Goal: Navigation & Orientation: Find specific page/section

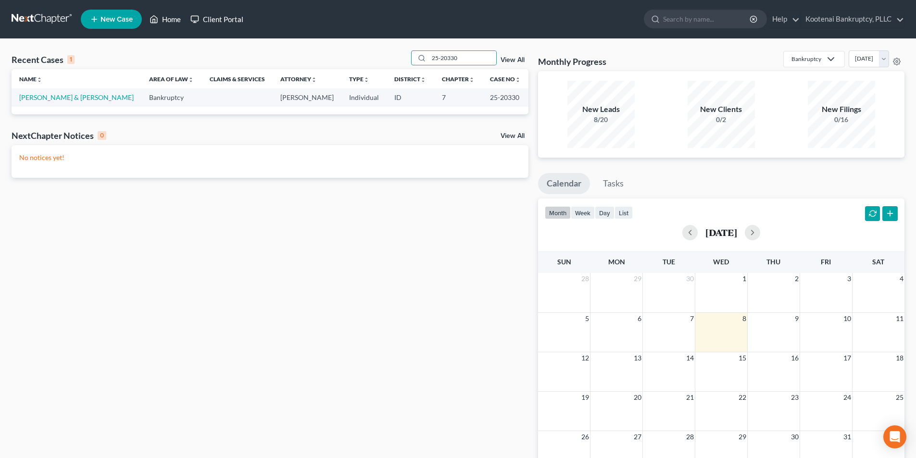
drag, startPoint x: 0, startPoint y: 0, endPoint x: 187, endPoint y: 15, distance: 187.2
click at [164, 21] on link "Home" at bounding box center [165, 19] width 41 height 17
click at [163, 18] on link "Home" at bounding box center [165, 19] width 41 height 17
click at [203, 20] on link "Client Portal" at bounding box center [217, 19] width 62 height 17
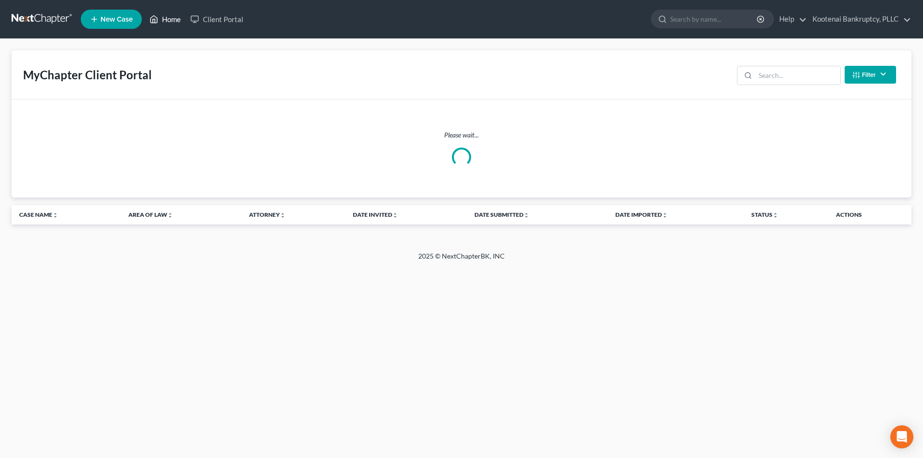
click at [164, 19] on link "Home" at bounding box center [165, 19] width 41 height 17
